Goal: Task Accomplishment & Management: Use online tool/utility

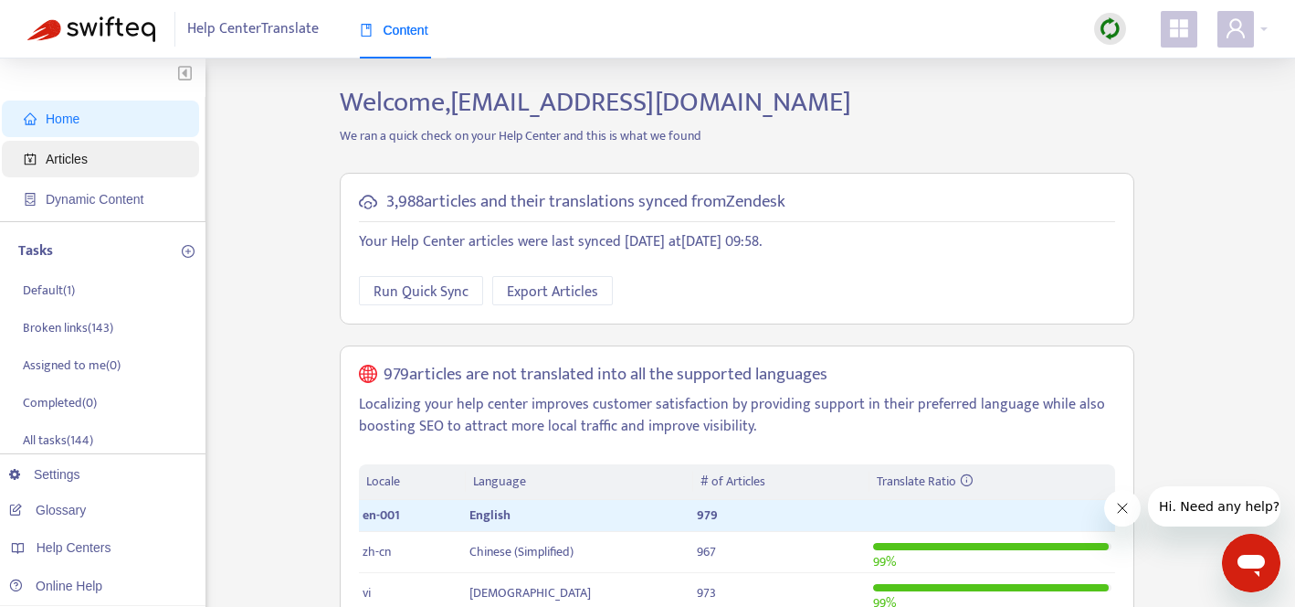
click at [75, 173] on span "Articles" at bounding box center [104, 159] width 161 height 37
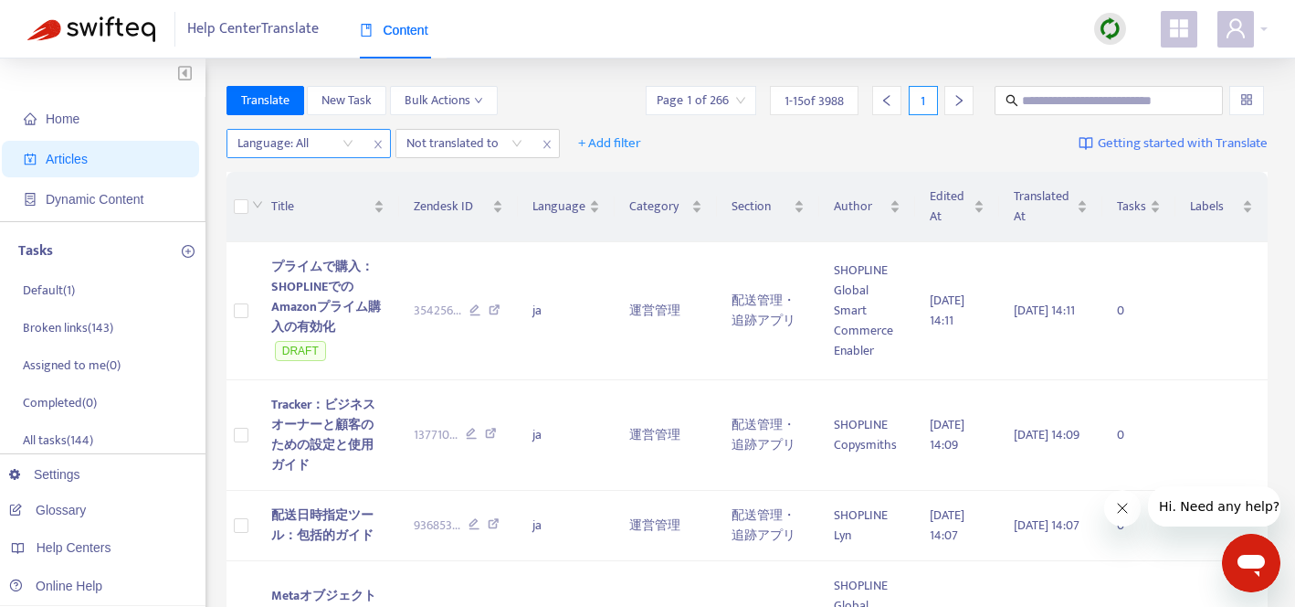
click at [343, 140] on div "Language: All" at bounding box center [295, 143] width 136 height 27
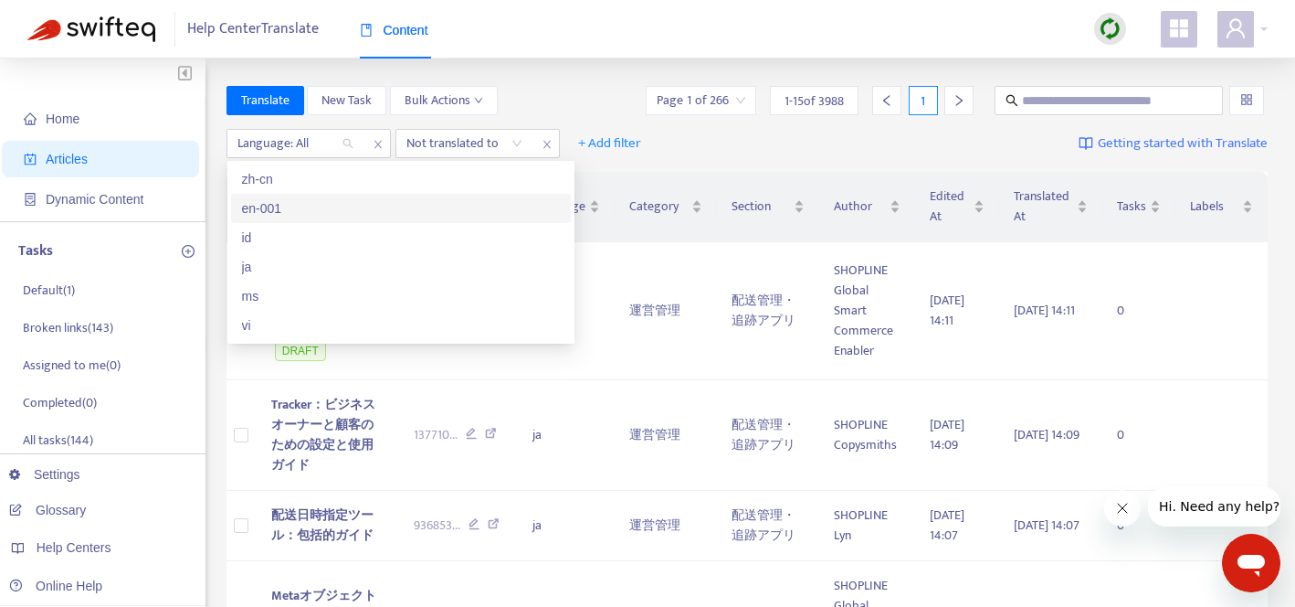
click at [300, 213] on div "en-001" at bounding box center [401, 208] width 318 height 20
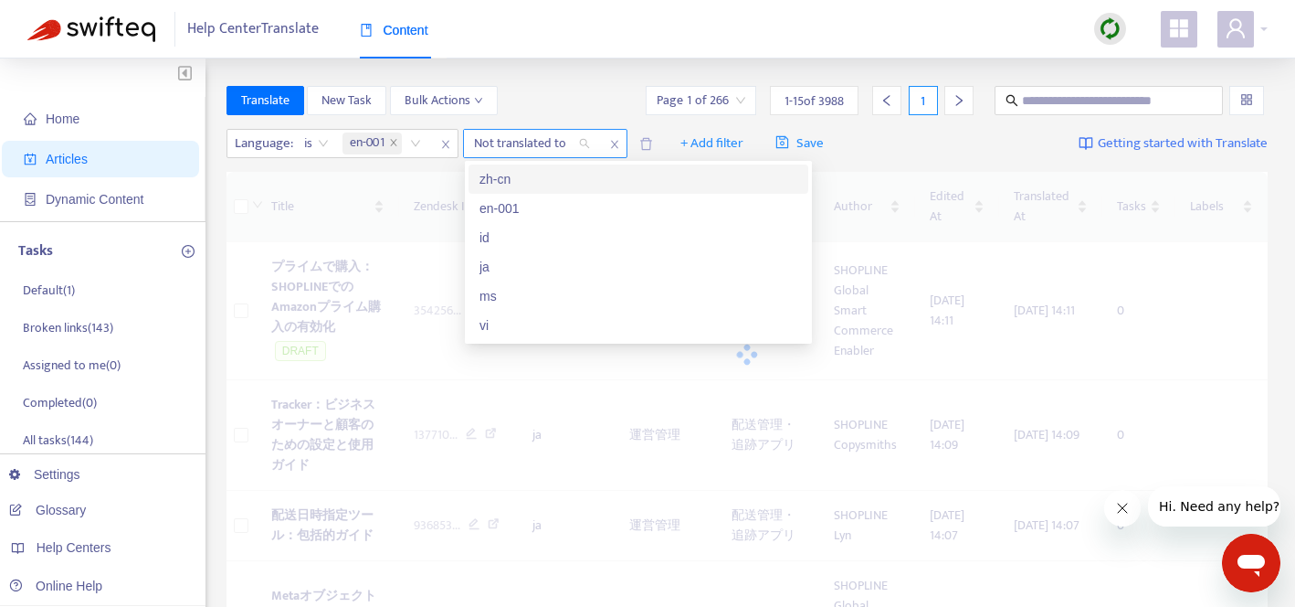
click at [532, 138] on div at bounding box center [523, 143] width 111 height 22
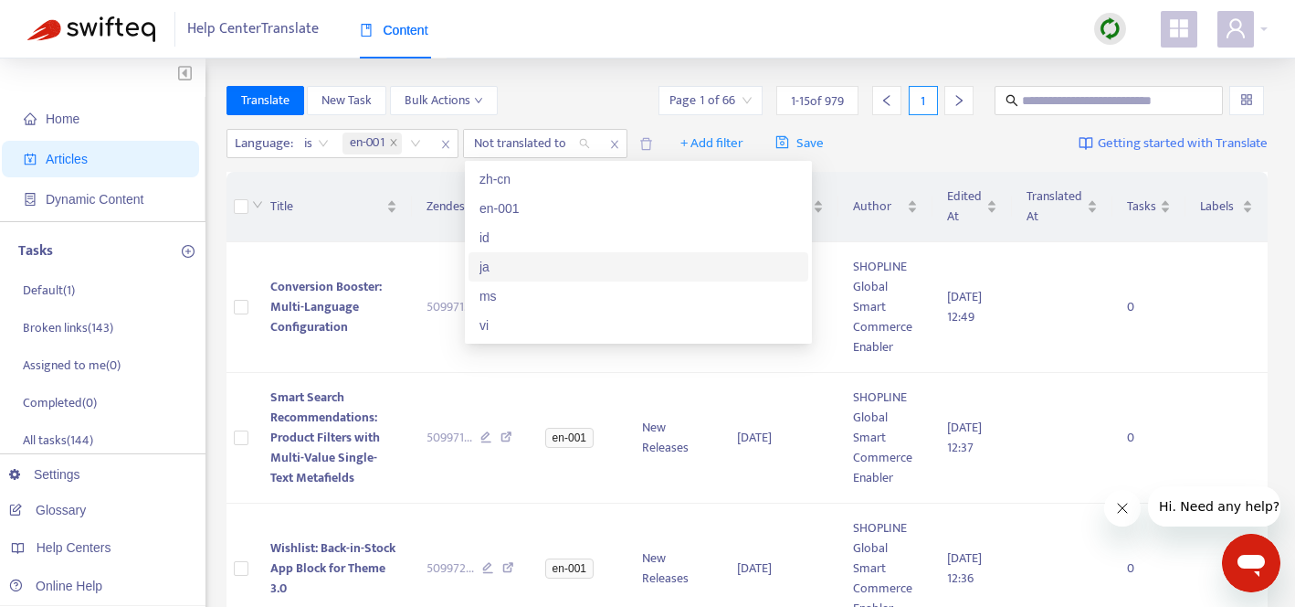
click at [525, 269] on div "ja" at bounding box center [639, 267] width 318 height 20
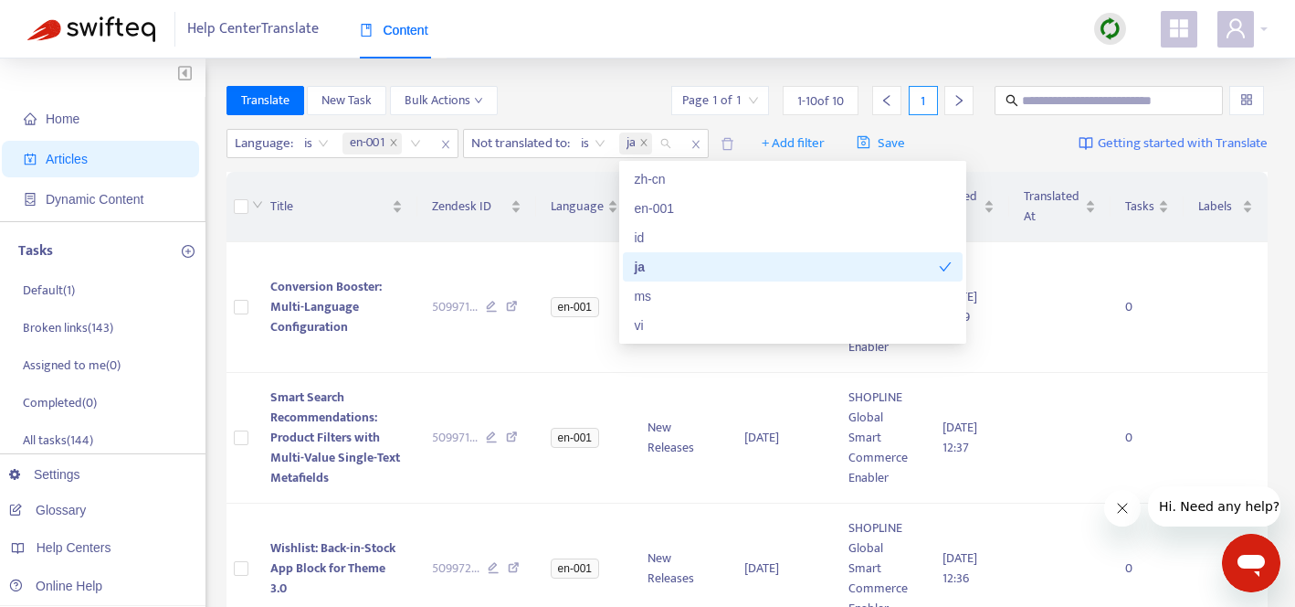
click at [579, 113] on div "Translate New Task Bulk Actions Page 1 of 1 1 - 10 of 10 1" at bounding box center [748, 100] width 1042 height 29
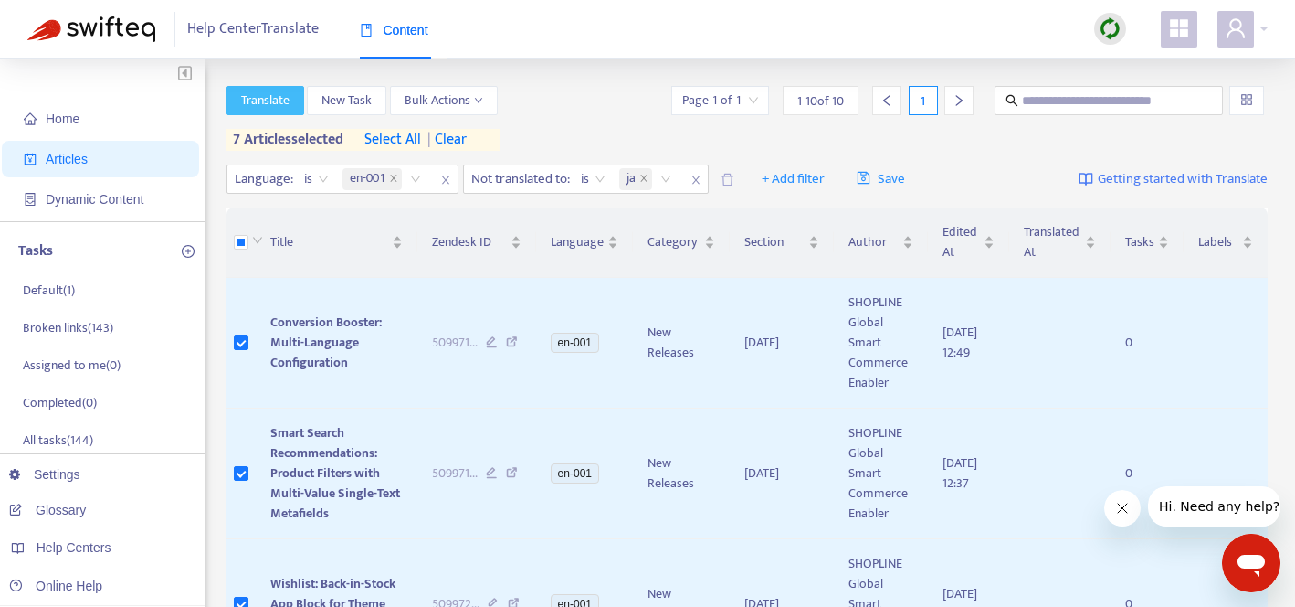
click at [256, 100] on span "Translate" at bounding box center [265, 100] width 48 height 20
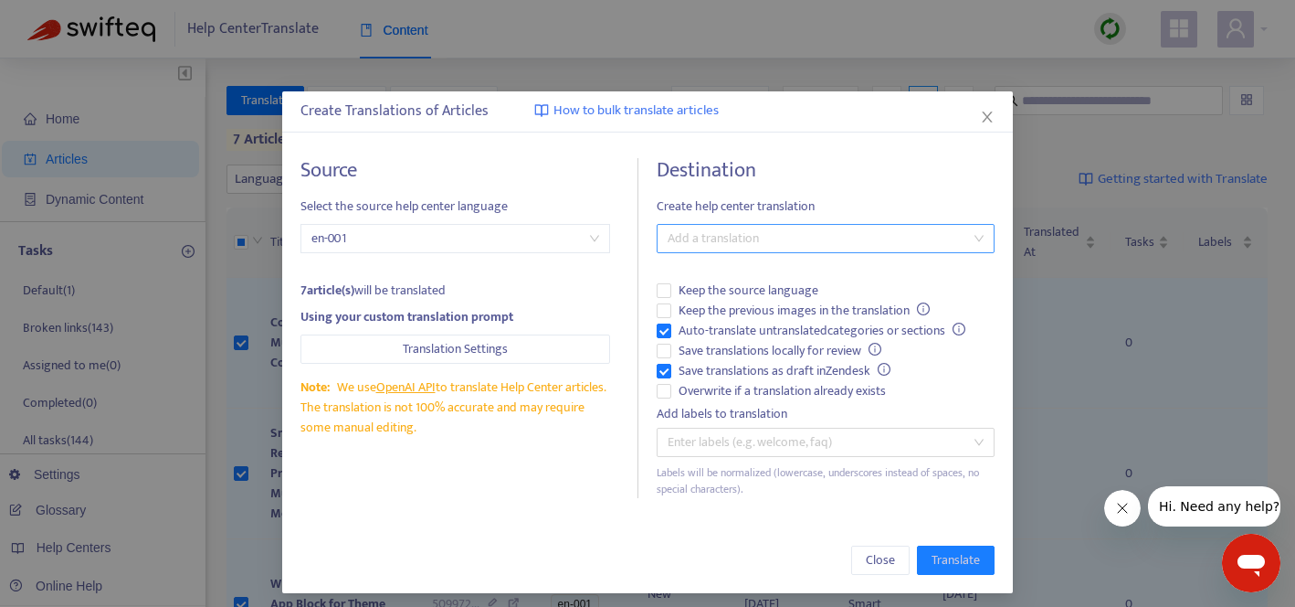
click at [727, 243] on div at bounding box center [816, 238] width 311 height 22
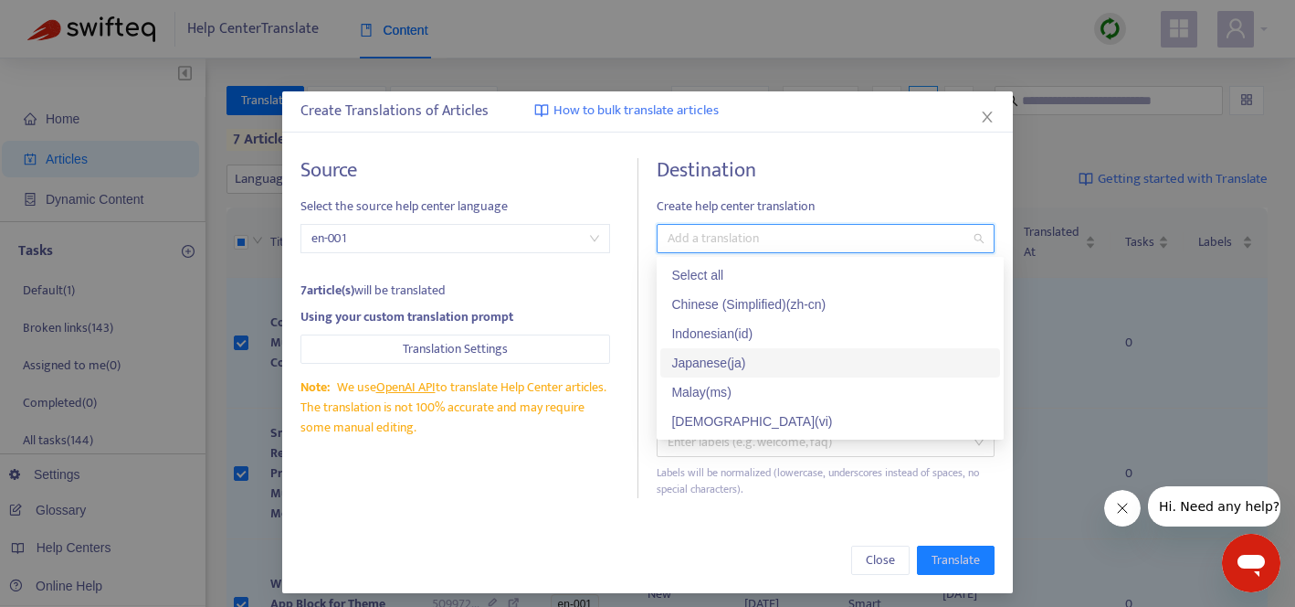
click at [761, 356] on div "Japanese ( ja )" at bounding box center [830, 363] width 318 height 20
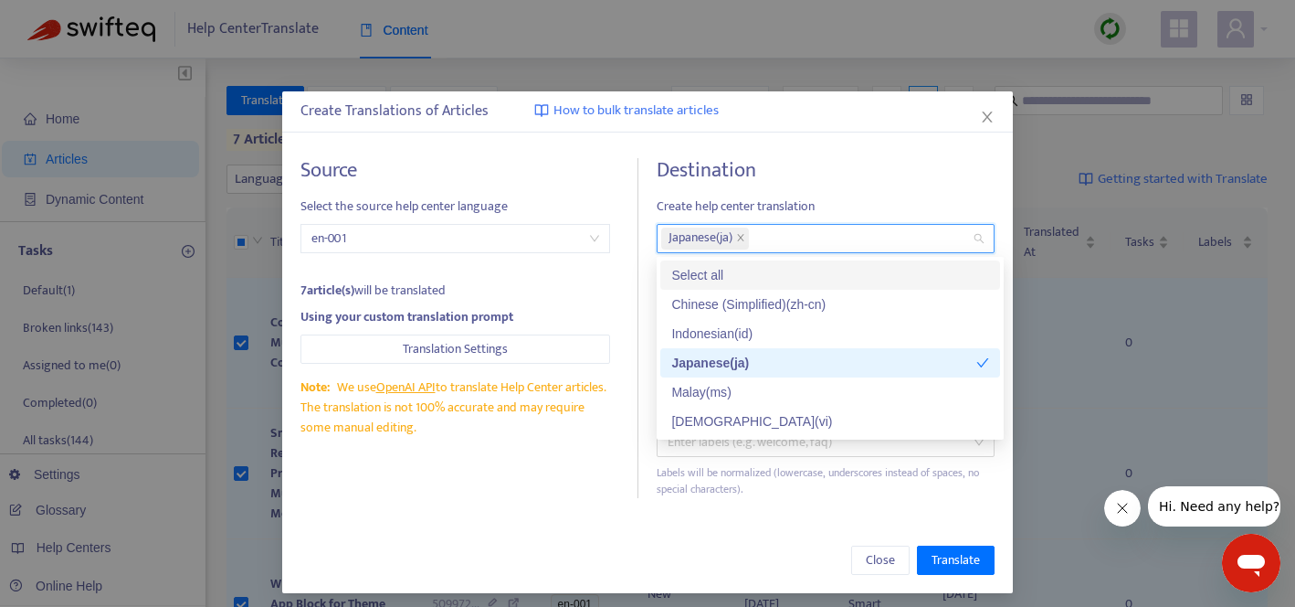
click at [839, 185] on div "Destination Create help center translation Japanese ( ja ) Keep the source lang…" at bounding box center [826, 328] width 338 height 340
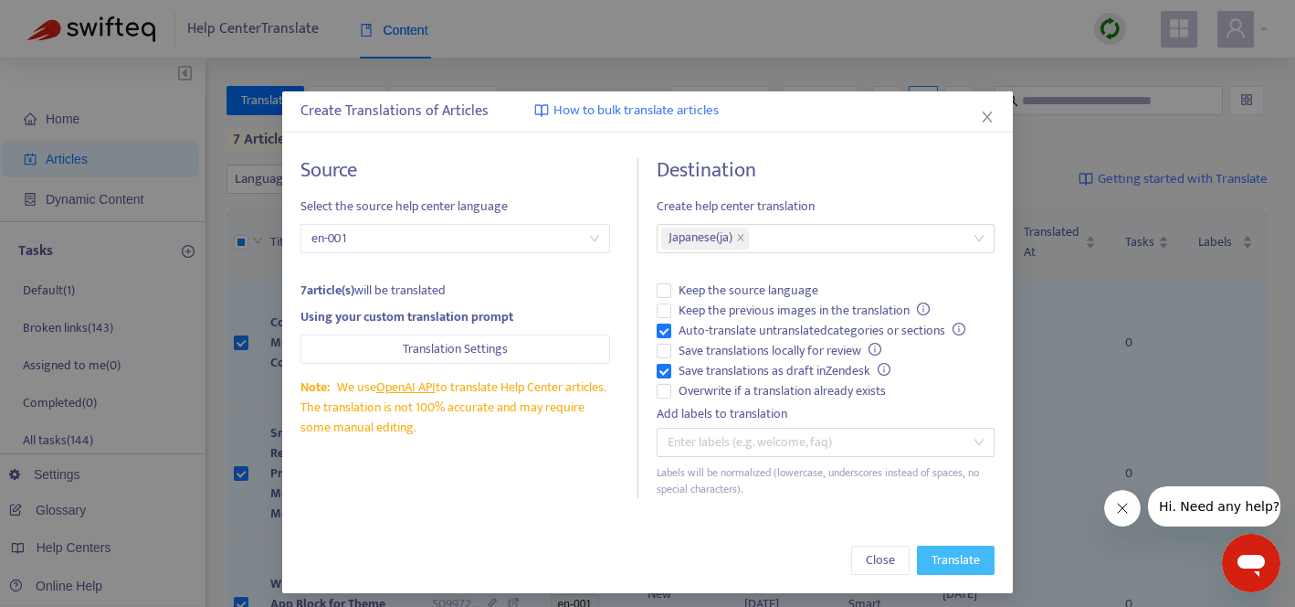
click at [945, 558] on span "Translate" at bounding box center [956, 560] width 48 height 20
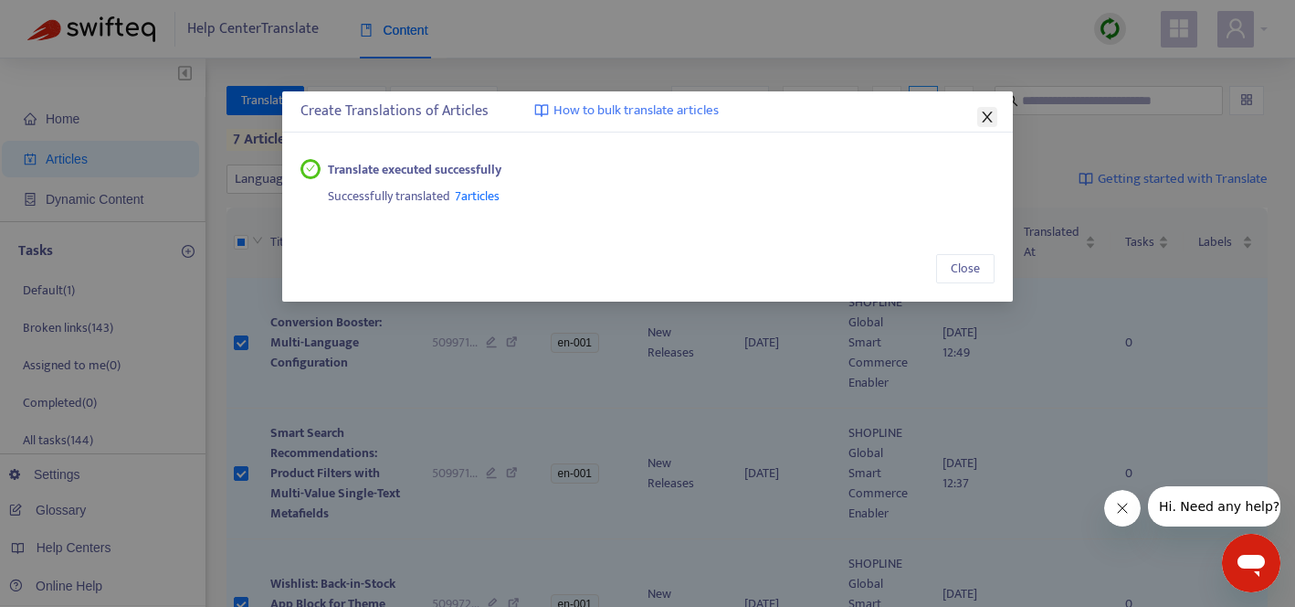
click at [985, 112] on icon "close" at bounding box center [987, 117] width 15 height 15
